Goal: Information Seeking & Learning: Learn about a topic

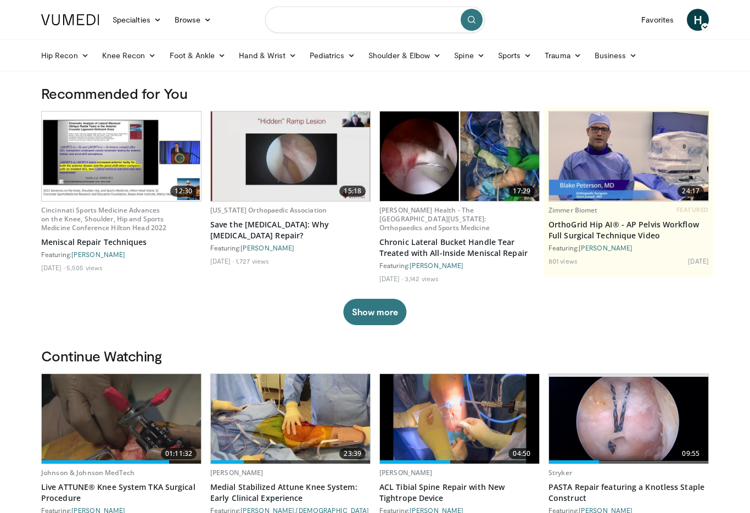
click at [340, 24] on input "Search topics, interventions" at bounding box center [375, 20] width 220 height 26
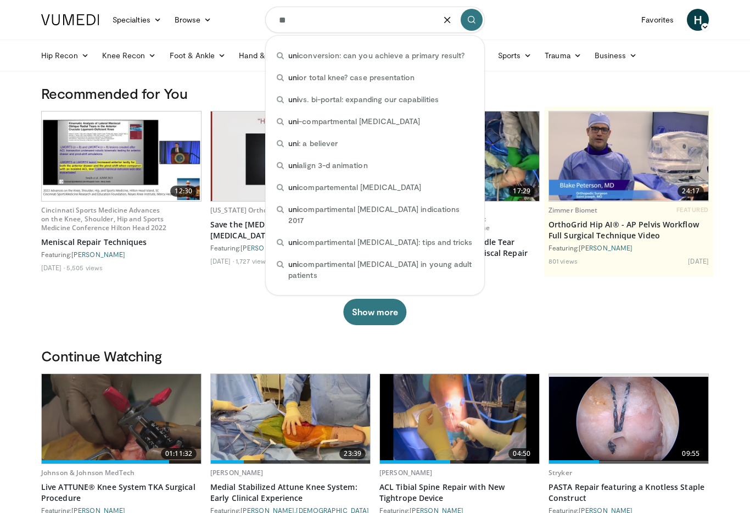
type input "*"
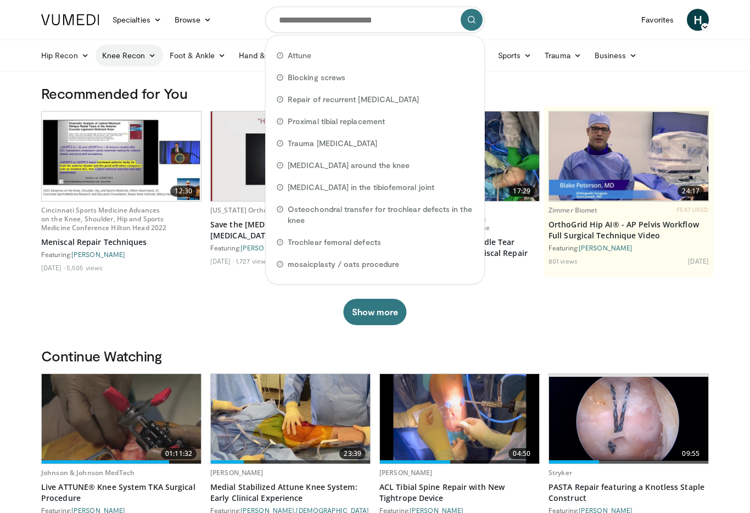
click at [160, 55] on link "Knee Recon" at bounding box center [130, 55] width 68 height 22
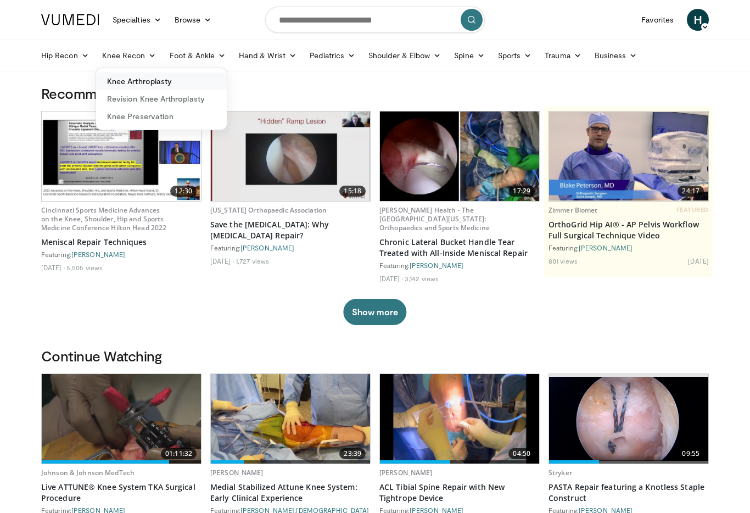
click at [162, 83] on link "Knee Arthroplasty" at bounding box center [161, 81] width 131 height 18
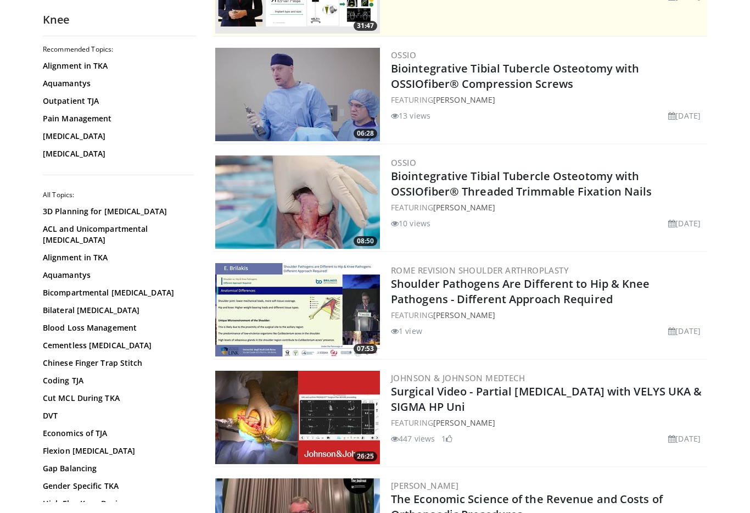
scroll to position [185, 0]
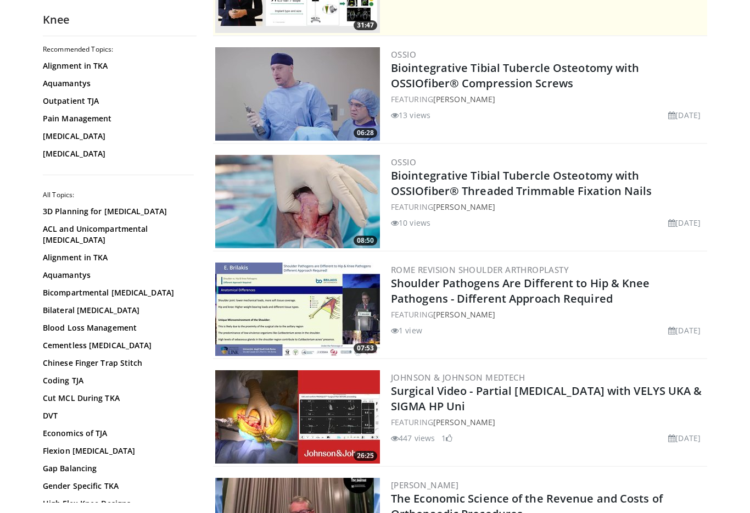
click at [353, 404] on img at bounding box center [297, 416] width 165 height 93
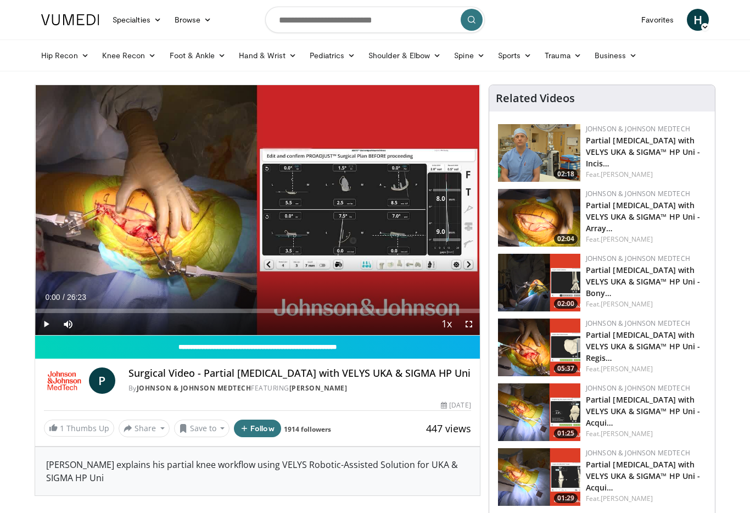
click at [479, 323] on span "Video Player" at bounding box center [469, 324] width 22 height 22
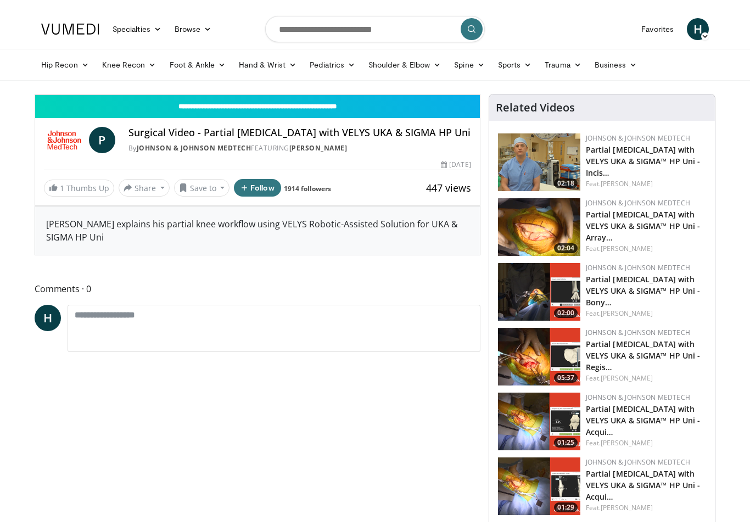
scroll to position [13, 0]
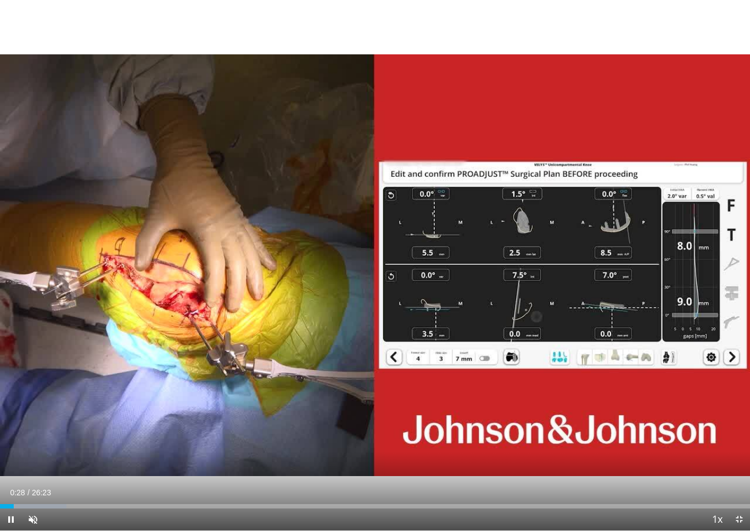
click at [70, 476] on div "10 seconds Tap to unmute" at bounding box center [375, 265] width 750 height 531
click at [44, 512] on div "Volume Level" at bounding box center [44, 520] width 0 height 4
